Goal: Find specific page/section

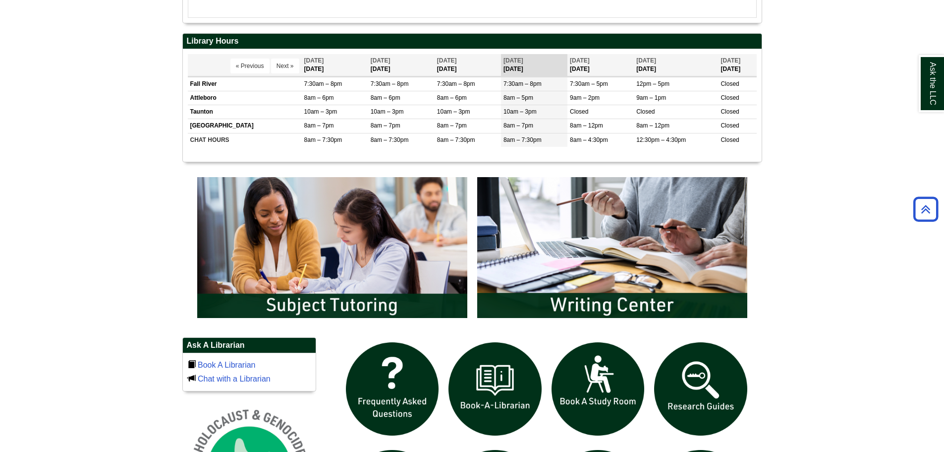
scroll to position [545, 0]
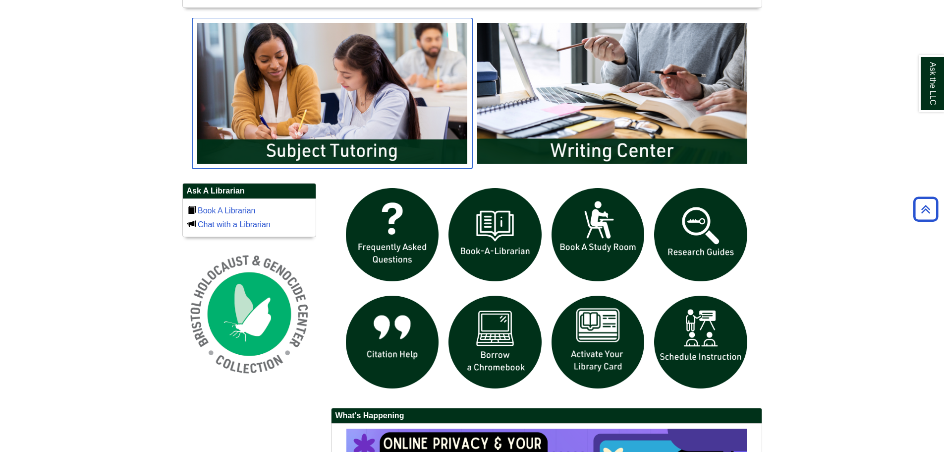
click at [293, 117] on img "slideshow" at bounding box center [332, 93] width 280 height 151
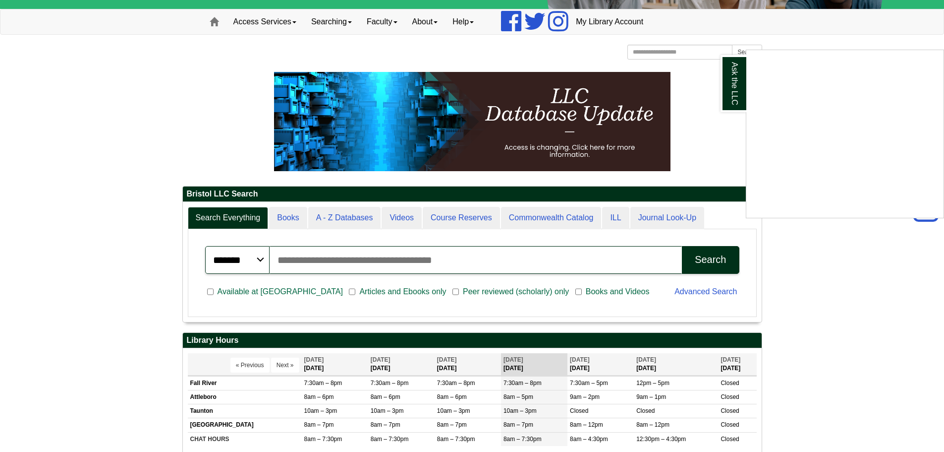
scroll to position [0, 0]
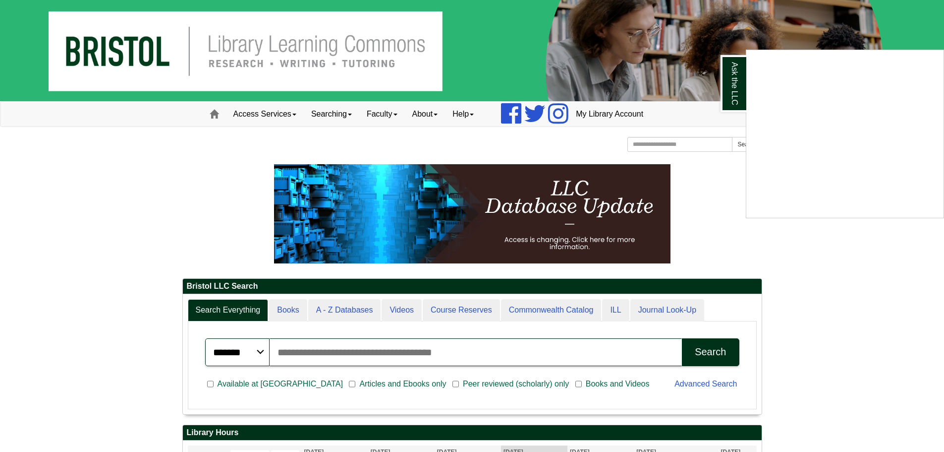
click at [170, 58] on div "Ask the LLC" at bounding box center [472, 226] width 944 height 452
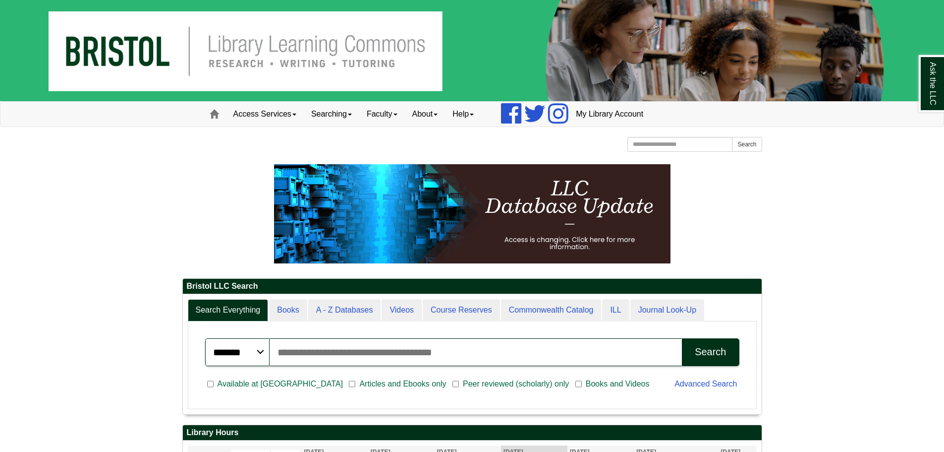
click at [161, 60] on img at bounding box center [472, 50] width 944 height 101
click at [150, 56] on img at bounding box center [472, 50] width 944 height 101
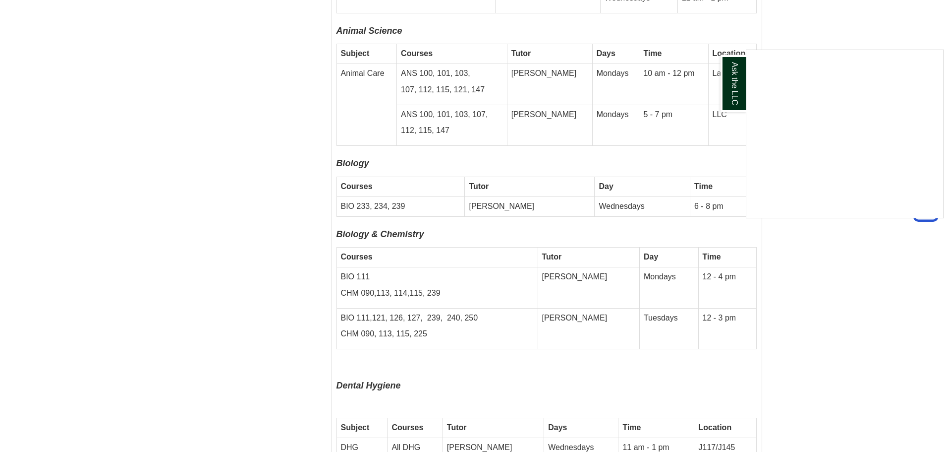
scroll to position [2790, 0]
click at [831, 339] on div "Ask the LLC" at bounding box center [472, 226] width 944 height 452
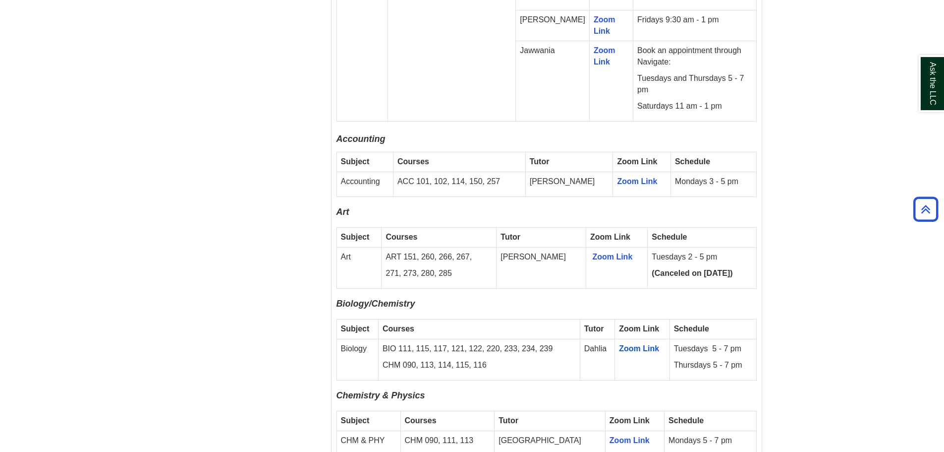
scroll to position [793, 0]
